Goal: Information Seeking & Learning: Learn about a topic

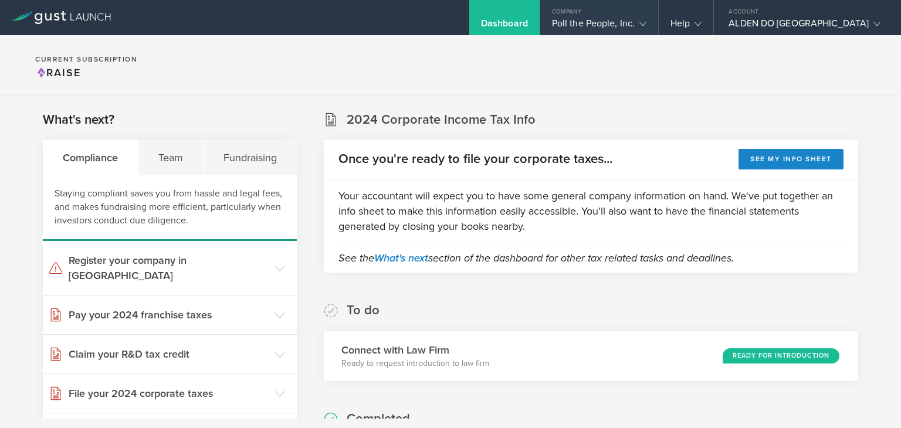
click at [646, 26] on icon at bounding box center [642, 24] width 7 height 7
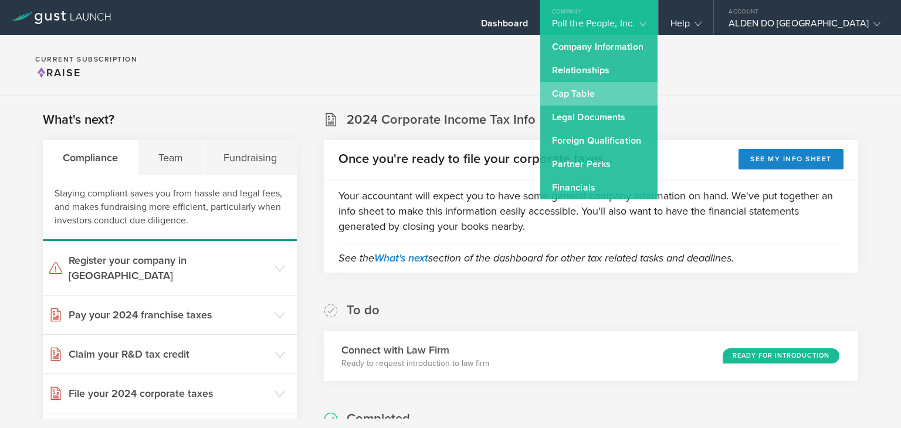
click at [641, 93] on link "Cap Table" at bounding box center [598, 93] width 117 height 23
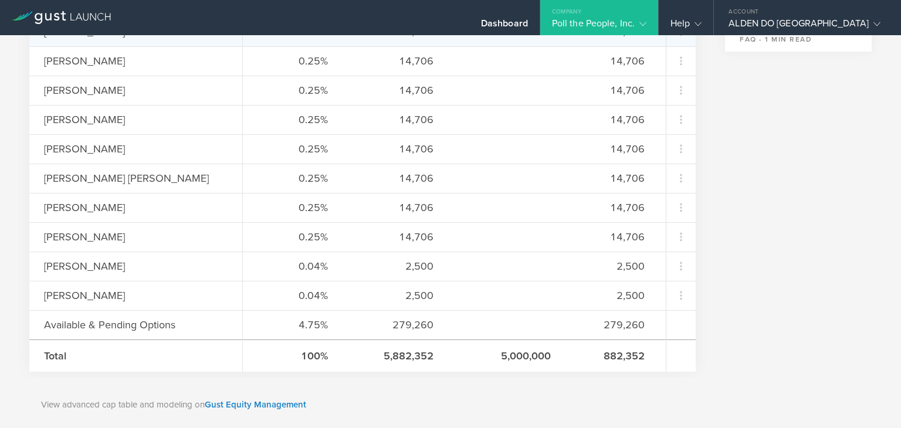
scroll to position [569, 0]
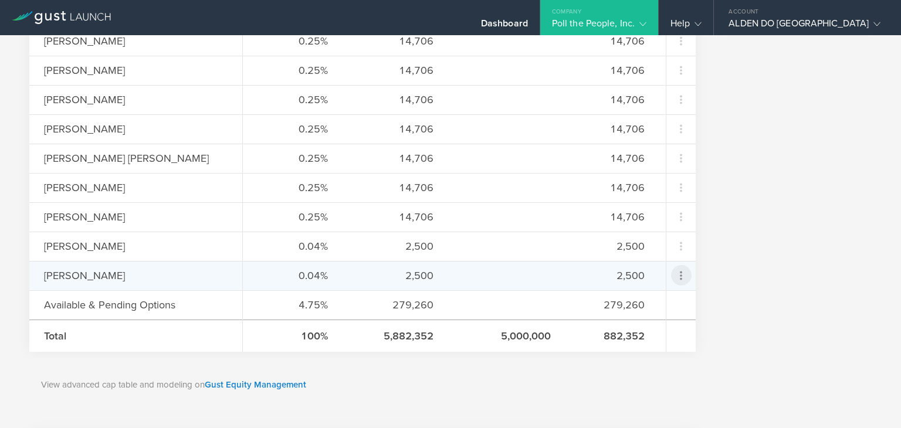
click at [682, 277] on icon at bounding box center [681, 276] width 14 height 14
click at [144, 272] on md-backdrop at bounding box center [450, 214] width 901 height 428
click at [391, 274] on div "2,500" at bounding box center [395, 275] width 76 height 15
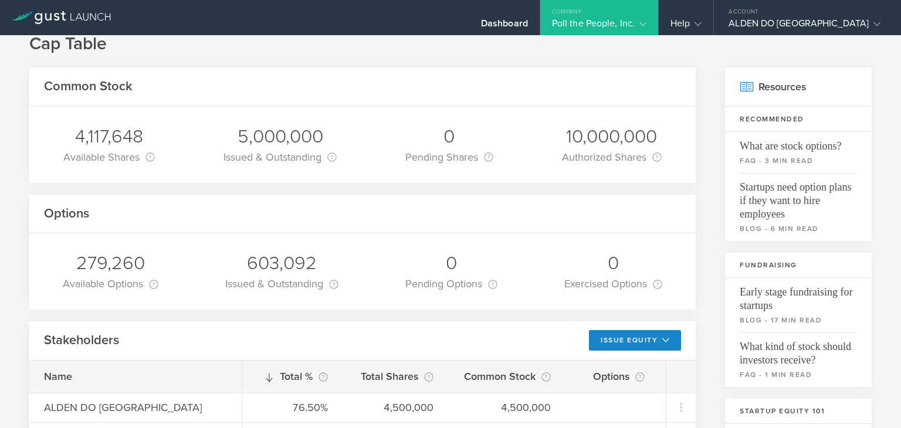
scroll to position [0, 0]
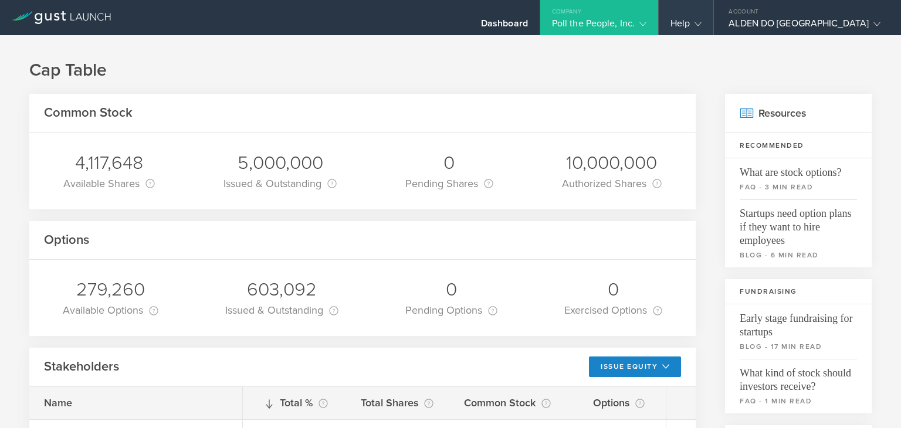
click at [701, 19] on div "Help" at bounding box center [685, 27] width 31 height 18
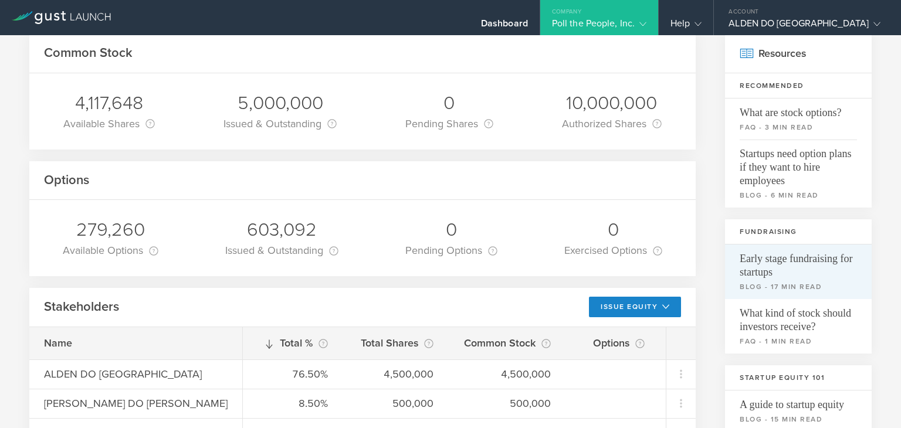
scroll to position [140, 0]
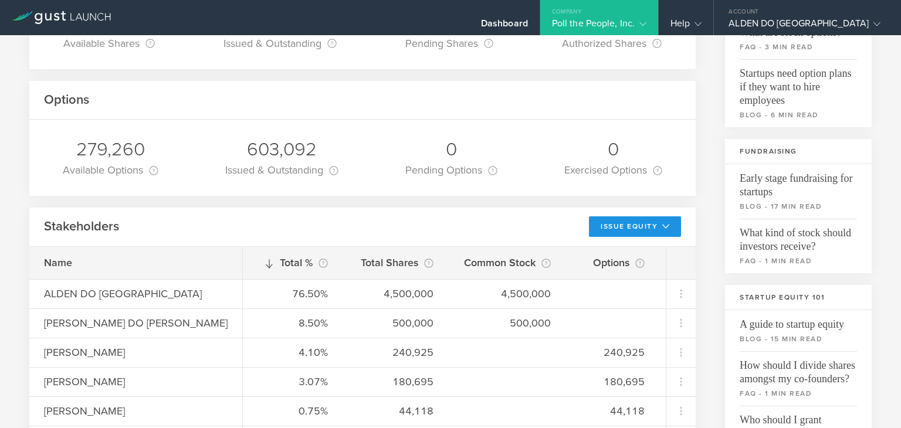
click at [668, 229] on icon at bounding box center [665, 226] width 7 height 7
click at [539, 216] on div "Stakeholders Issue Equity Grant Stock Options Grant Common Stock" at bounding box center [362, 227] width 666 height 39
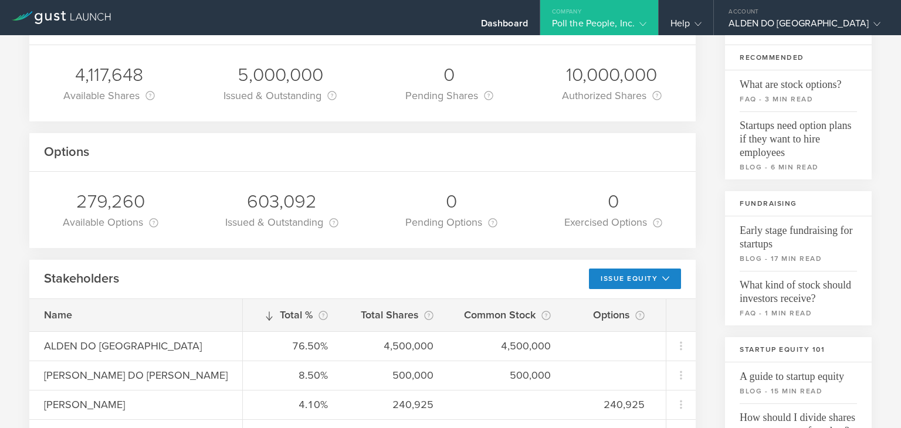
scroll to position [0, 0]
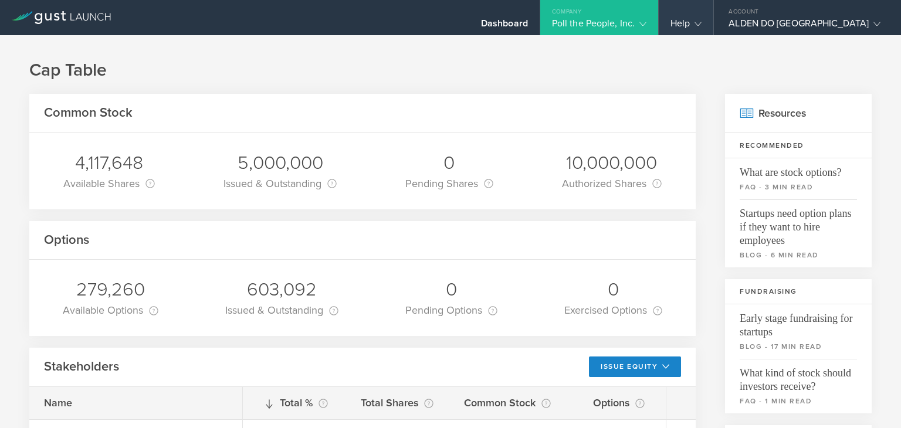
click at [701, 22] on div "Help" at bounding box center [685, 27] width 31 height 18
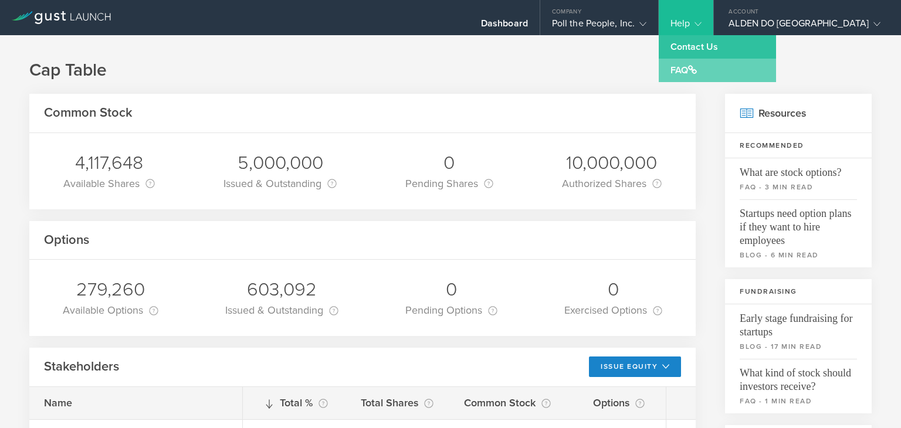
click at [734, 72] on link "FAQ" at bounding box center [717, 70] width 117 height 23
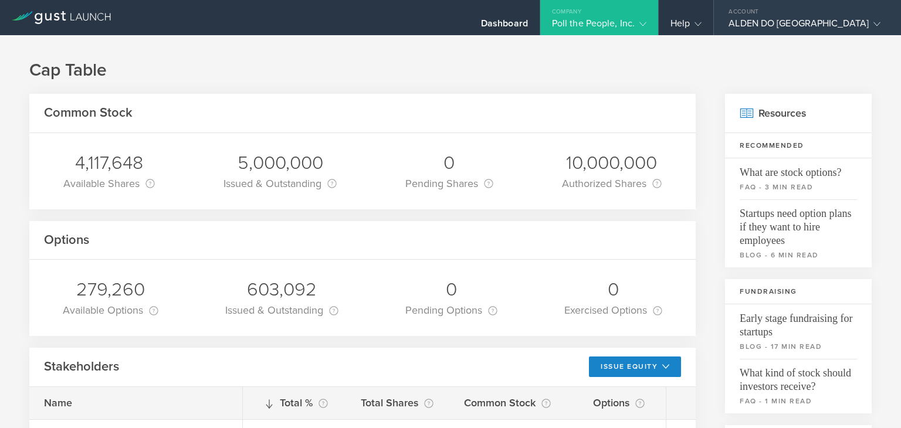
click at [856, 28] on div "ALDEN DO ROSARIO" at bounding box center [804, 27] width 152 height 18
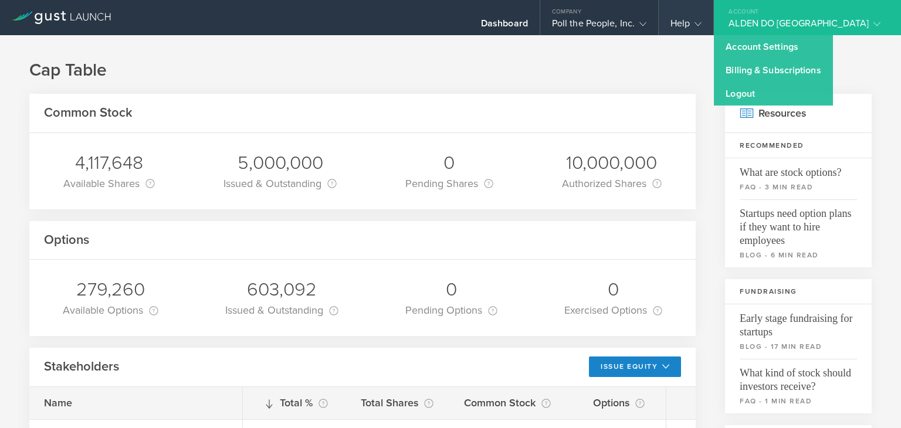
click at [701, 27] on gust-icon at bounding box center [696, 24] width 12 height 12
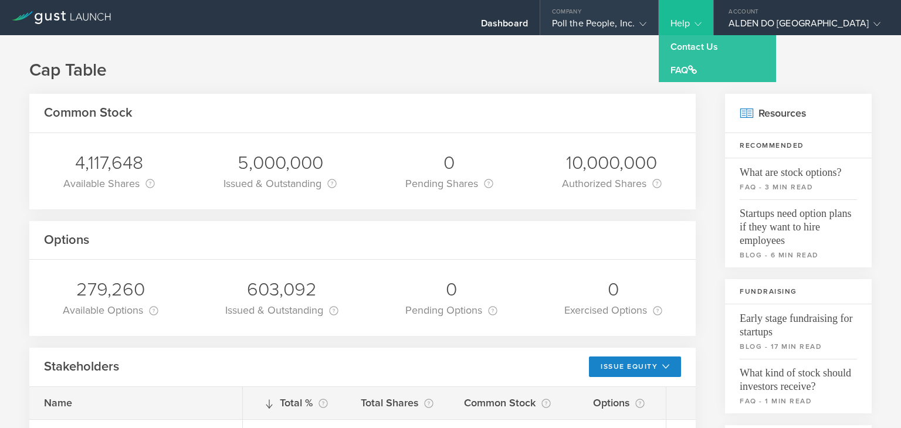
click at [646, 29] on div "Poll the People, Inc." at bounding box center [599, 27] width 94 height 18
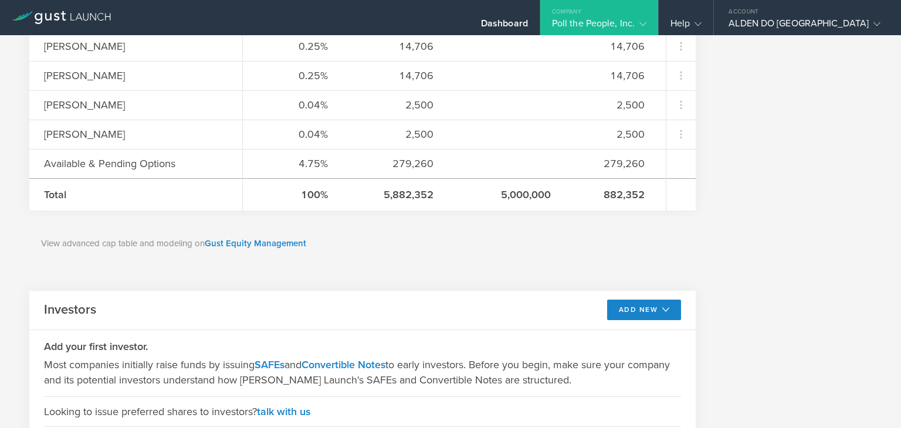
scroll to position [704, 0]
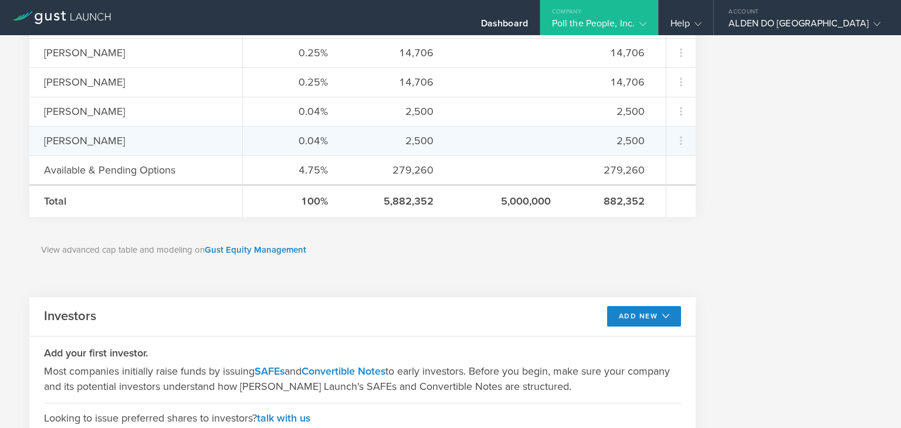
click at [580, 148] on div "0.04% 2,500 2,500" at bounding box center [454, 140] width 423 height 29
click at [675, 143] on icon at bounding box center [681, 141] width 14 height 14
click at [778, 134] on md-backdrop at bounding box center [450, 214] width 901 height 428
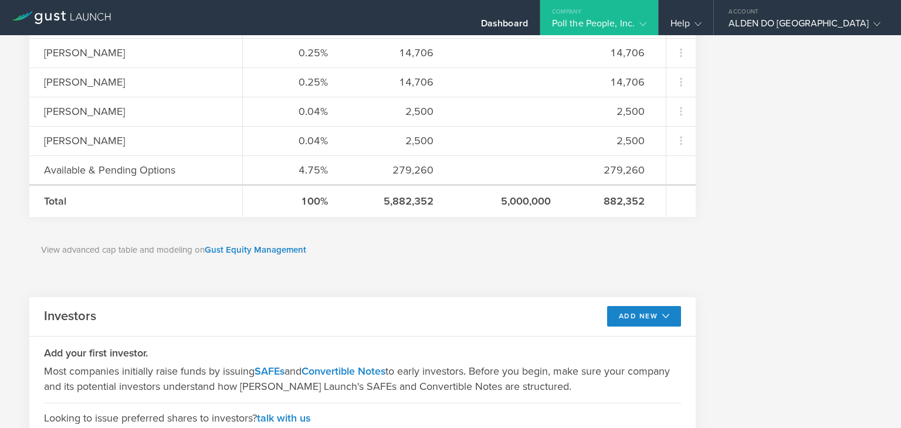
click at [646, 24] on gust-icon at bounding box center [641, 24] width 12 height 12
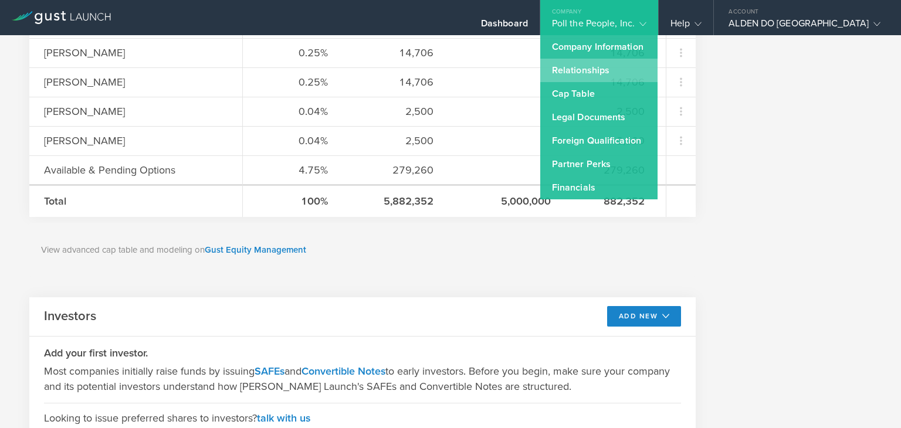
click at [657, 66] on link "Relationships" at bounding box center [598, 70] width 117 height 23
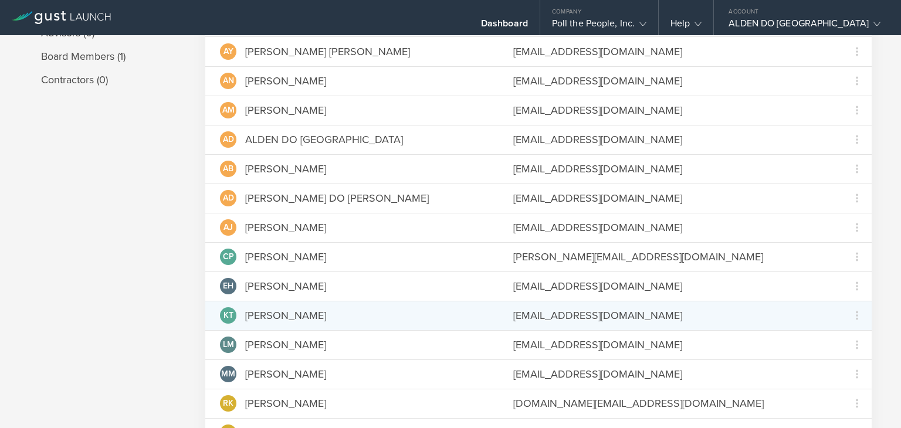
scroll to position [100, 0]
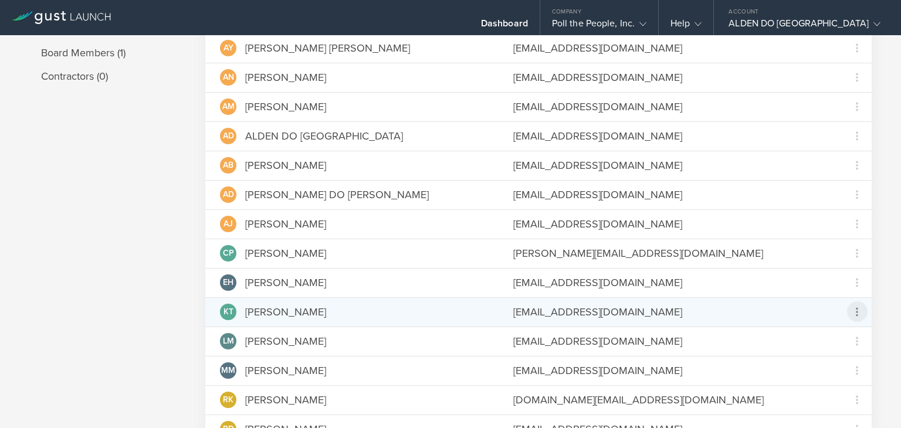
click at [857, 310] on icon at bounding box center [857, 311] width 2 height 9
click at [154, 202] on md-backdrop at bounding box center [450, 214] width 901 height 428
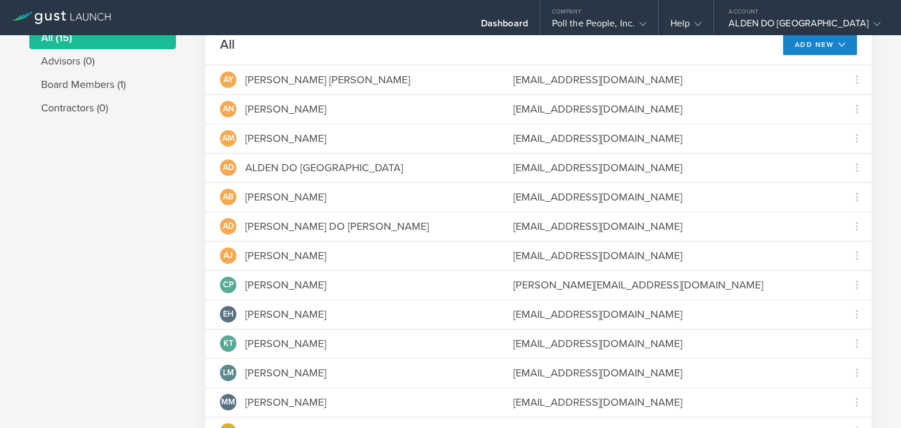
scroll to position [0, 0]
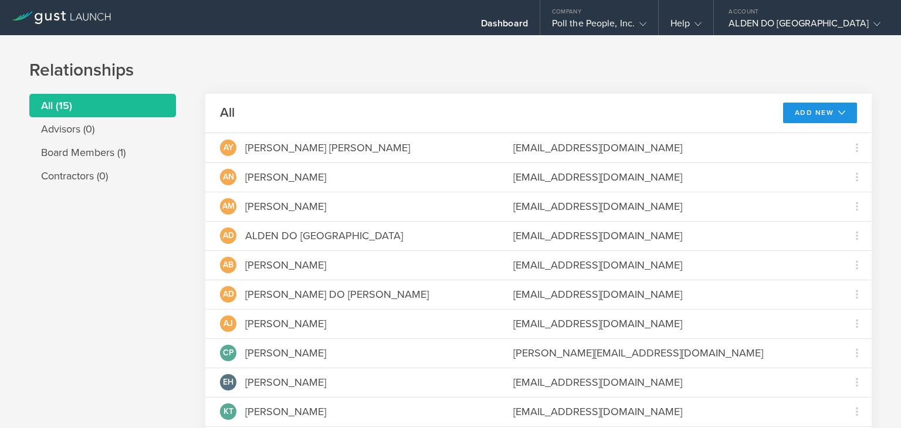
click at [836, 107] on button "Add New" at bounding box center [820, 113] width 74 height 21
click at [705, 66] on h1 "Relationships" at bounding box center [450, 70] width 842 height 23
click at [528, 26] on div "Dashboard" at bounding box center [504, 27] width 47 height 18
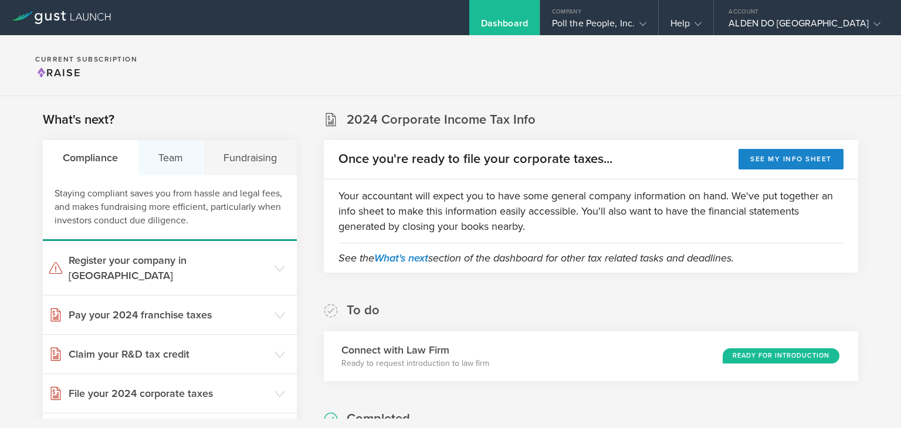
click at [176, 152] on div "Team" at bounding box center [170, 157] width 65 height 35
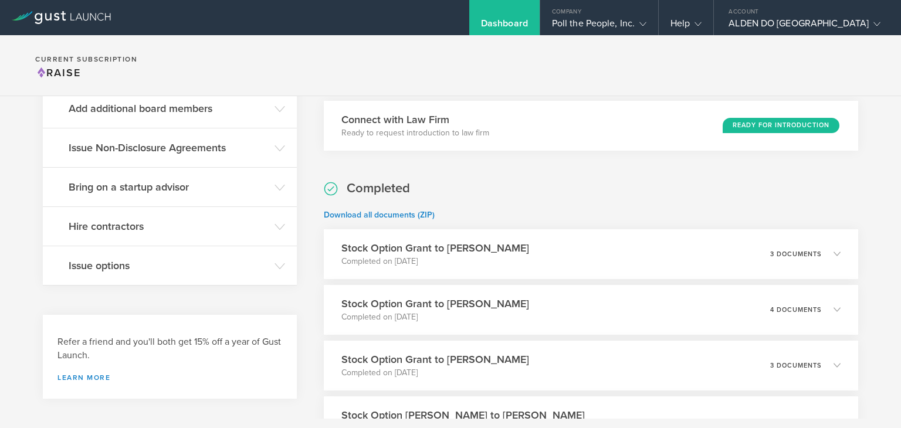
scroll to position [230, 0]
click at [840, 253] on polyline at bounding box center [842, 255] width 6 height 4
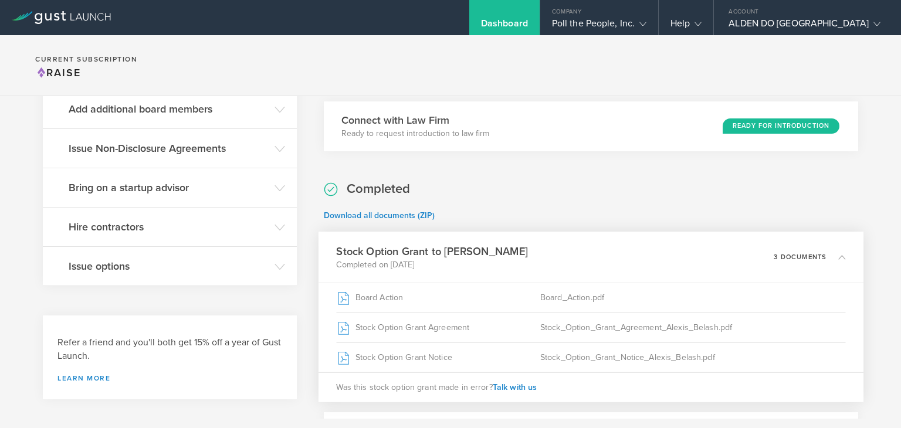
click at [842, 255] on icon at bounding box center [841, 256] width 7 height 7
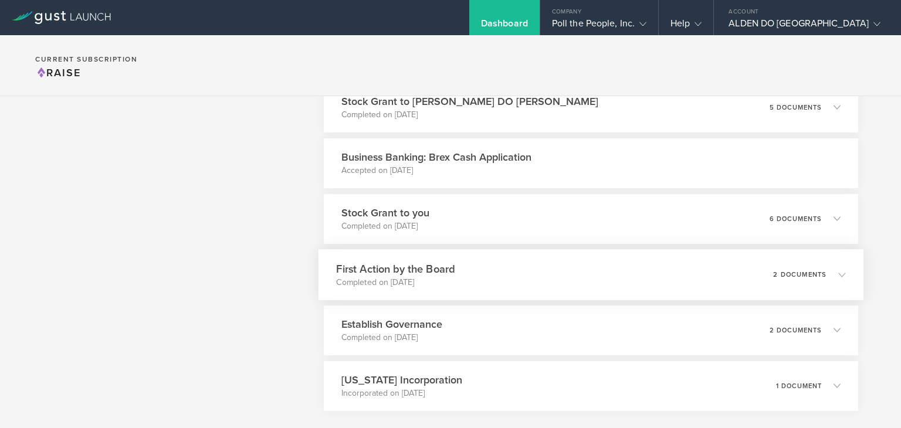
scroll to position [1445, 0]
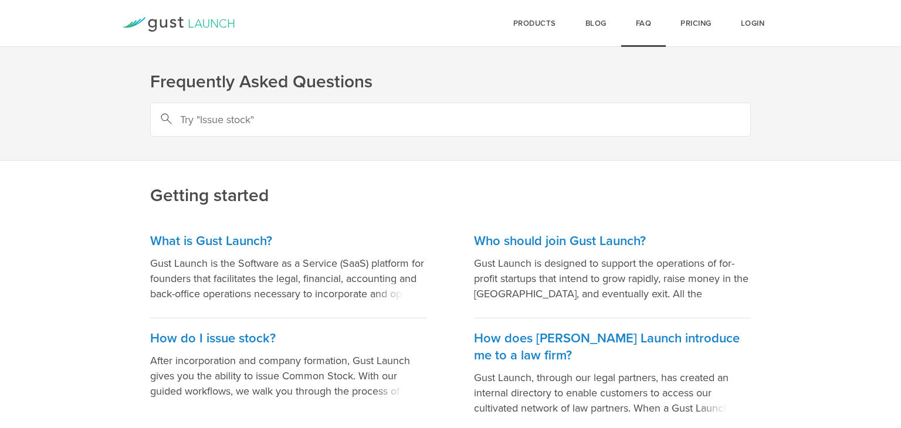
click at [301, 114] on input "text" at bounding box center [450, 120] width 600 height 34
type input "resigned"
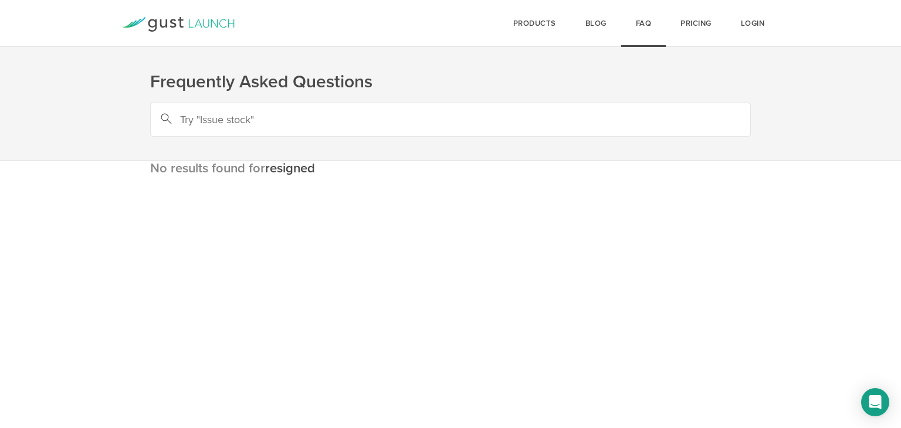
click at [303, 114] on input "text" at bounding box center [450, 120] width 600 height 34
type input "terminated"
